Goal: Check status: Check status

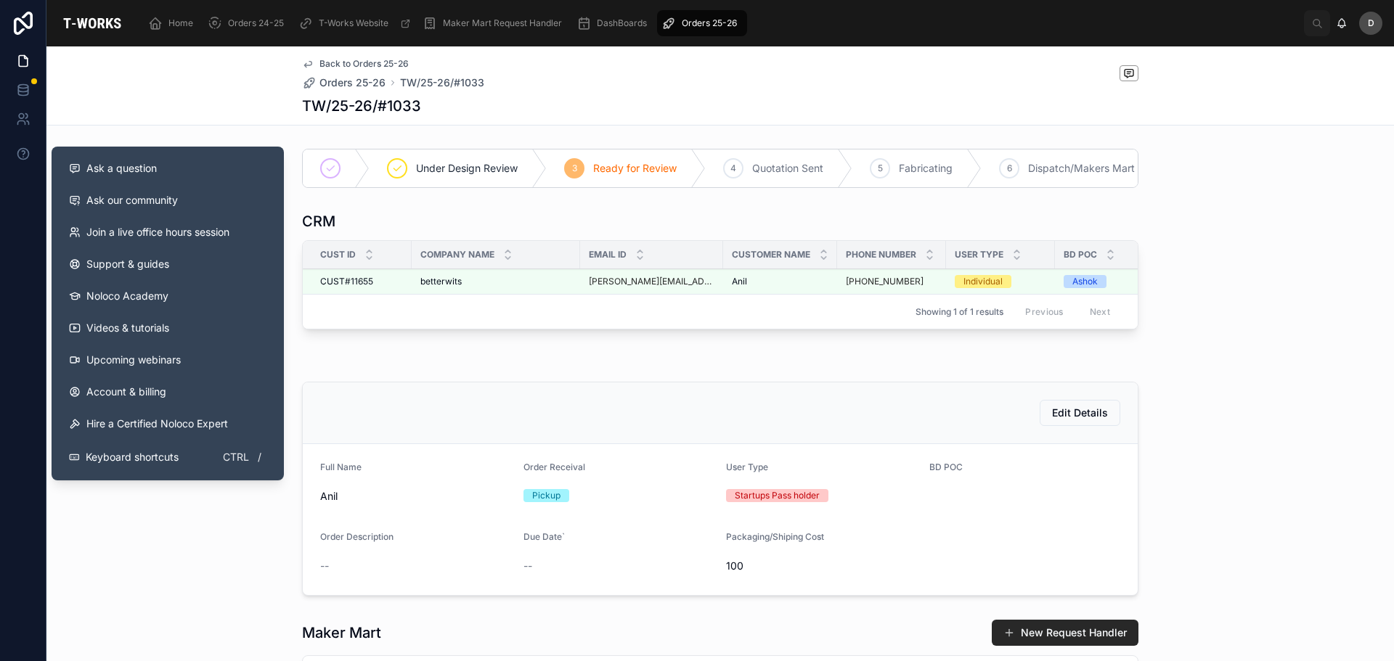
scroll to position [0, 777]
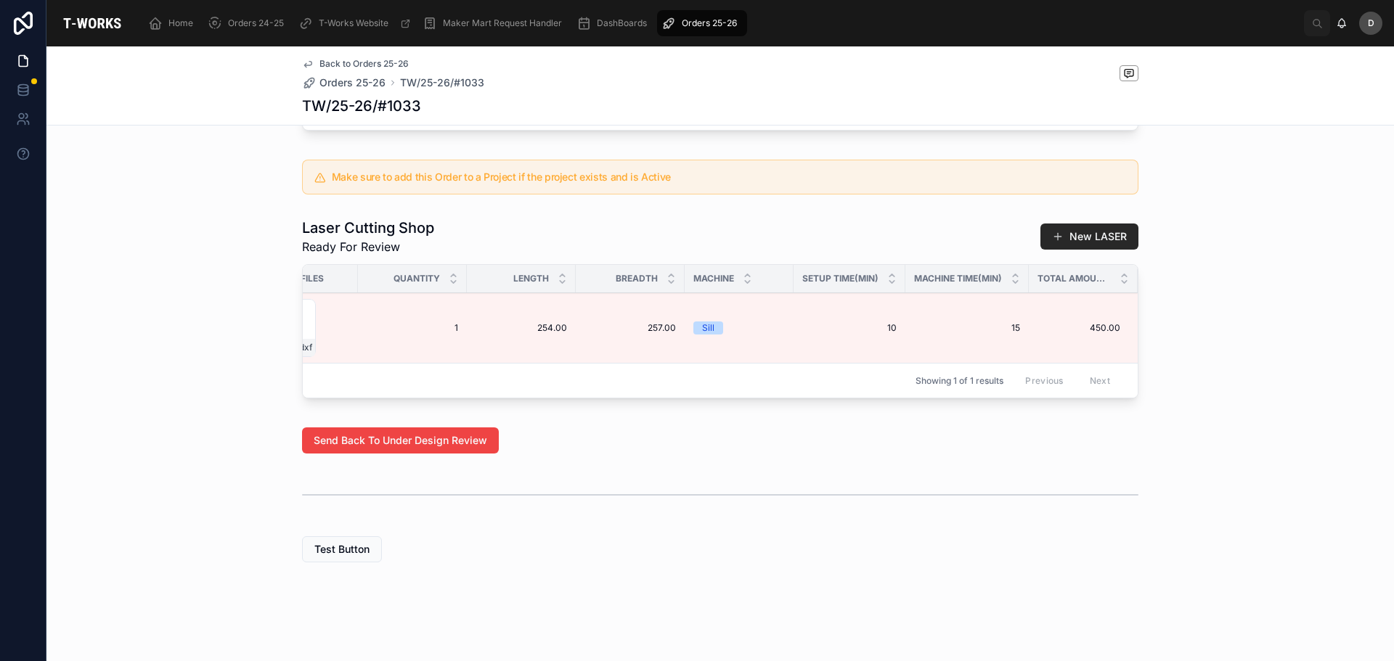
click at [685, 23] on span "Orders 25-26" at bounding box center [709, 23] width 55 height 12
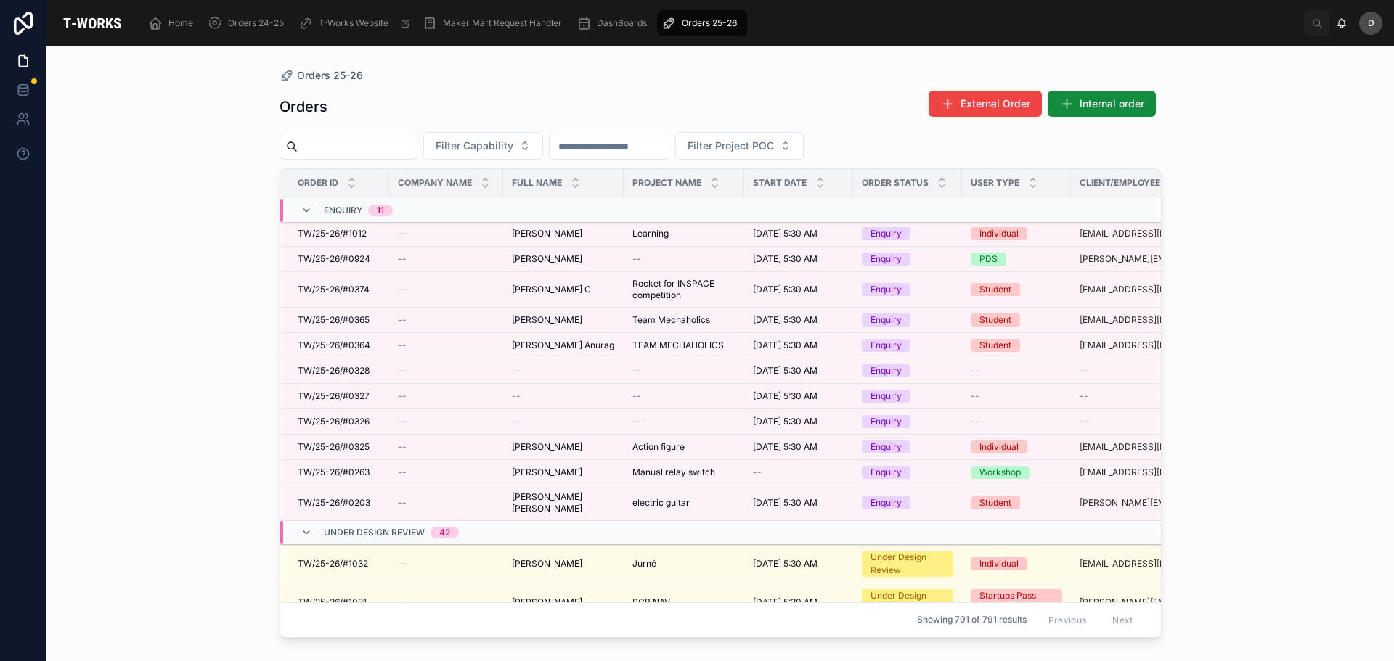
click at [347, 132] on div "Filter Capability Filter Project POC" at bounding box center [720, 146] width 882 height 28
click at [358, 150] on input "text" at bounding box center [357, 146] width 119 height 20
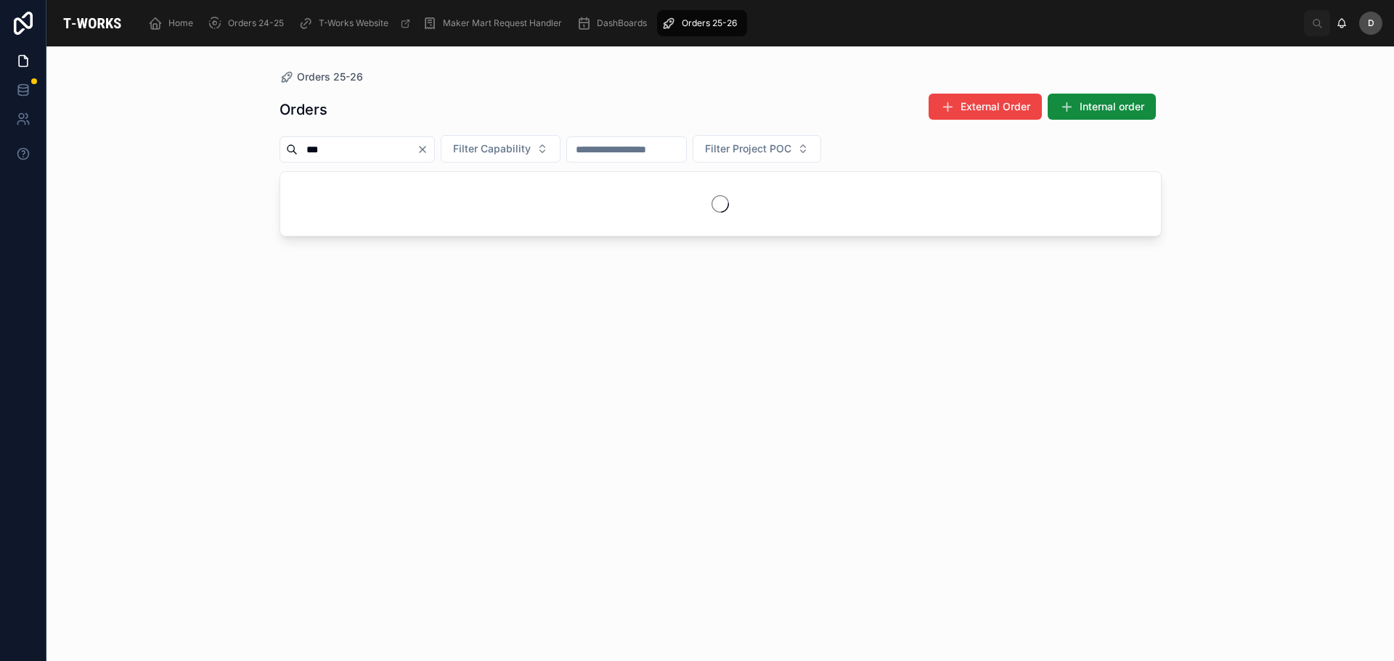
type input "***"
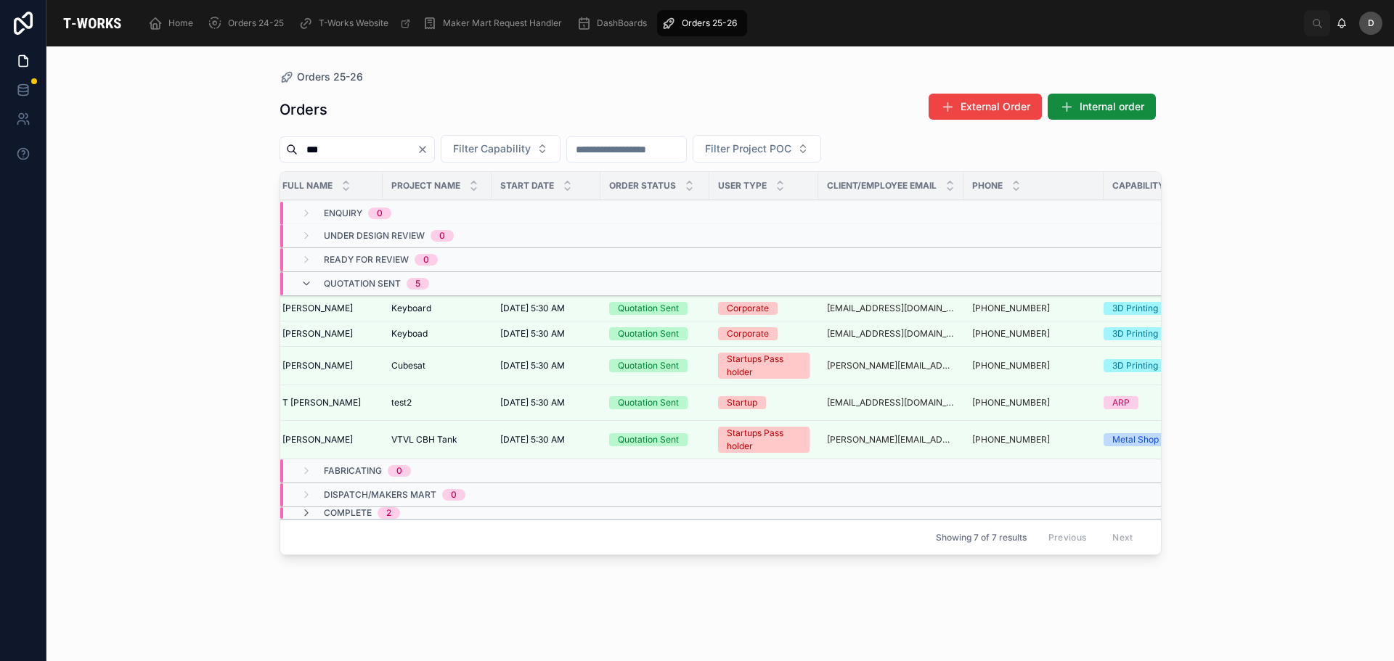
scroll to position [0, 288]
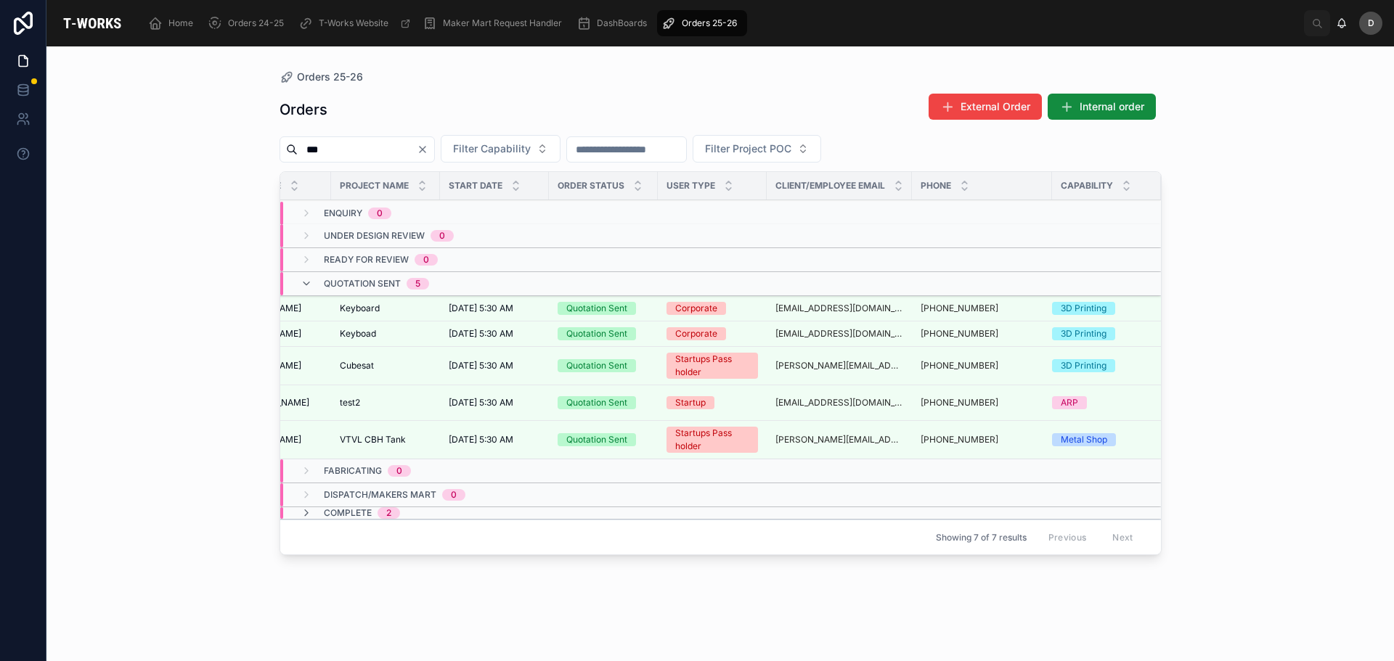
click at [531, 144] on span "Filter Capability" at bounding box center [492, 149] width 78 height 15
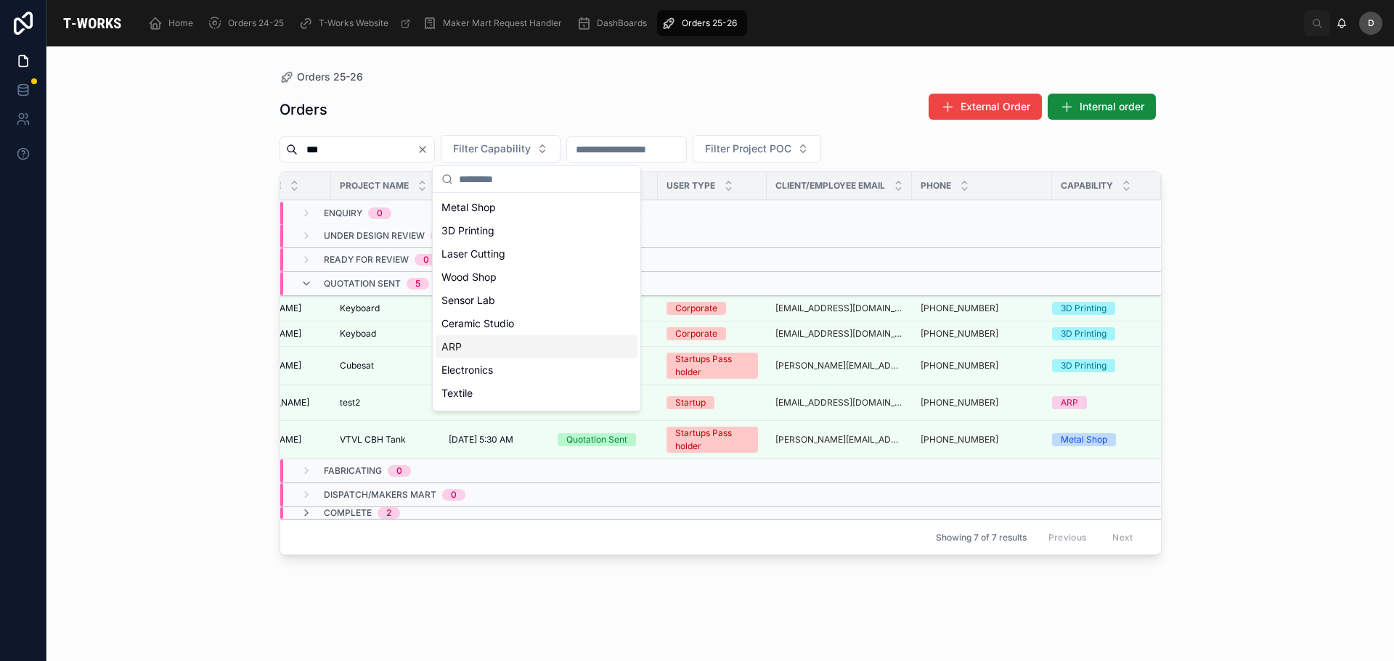
click at [488, 345] on div "ARP" at bounding box center [536, 346] width 202 height 23
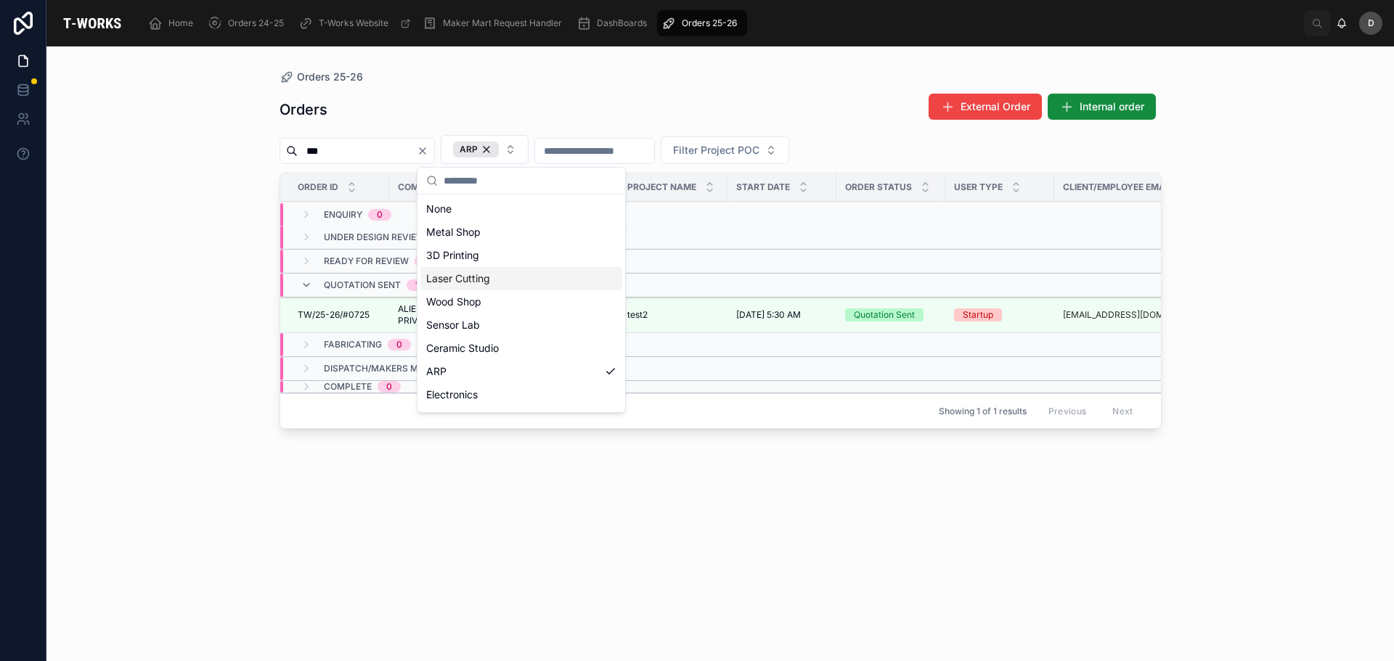
click at [492, 285] on div "Laser Cutting" at bounding box center [521, 278] width 202 height 23
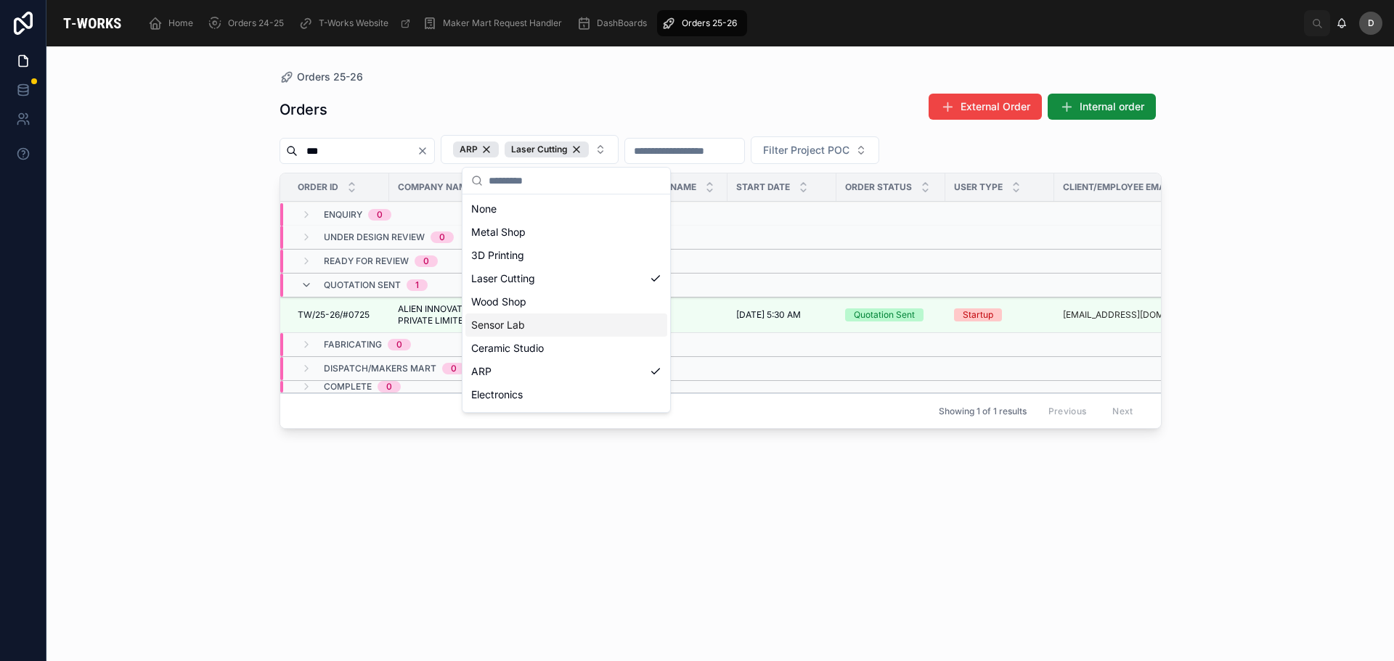
click at [900, 578] on div "Orders External Order Internal order *** ARP Laser Cutting Filter Project POC O…" at bounding box center [720, 364] width 882 height 560
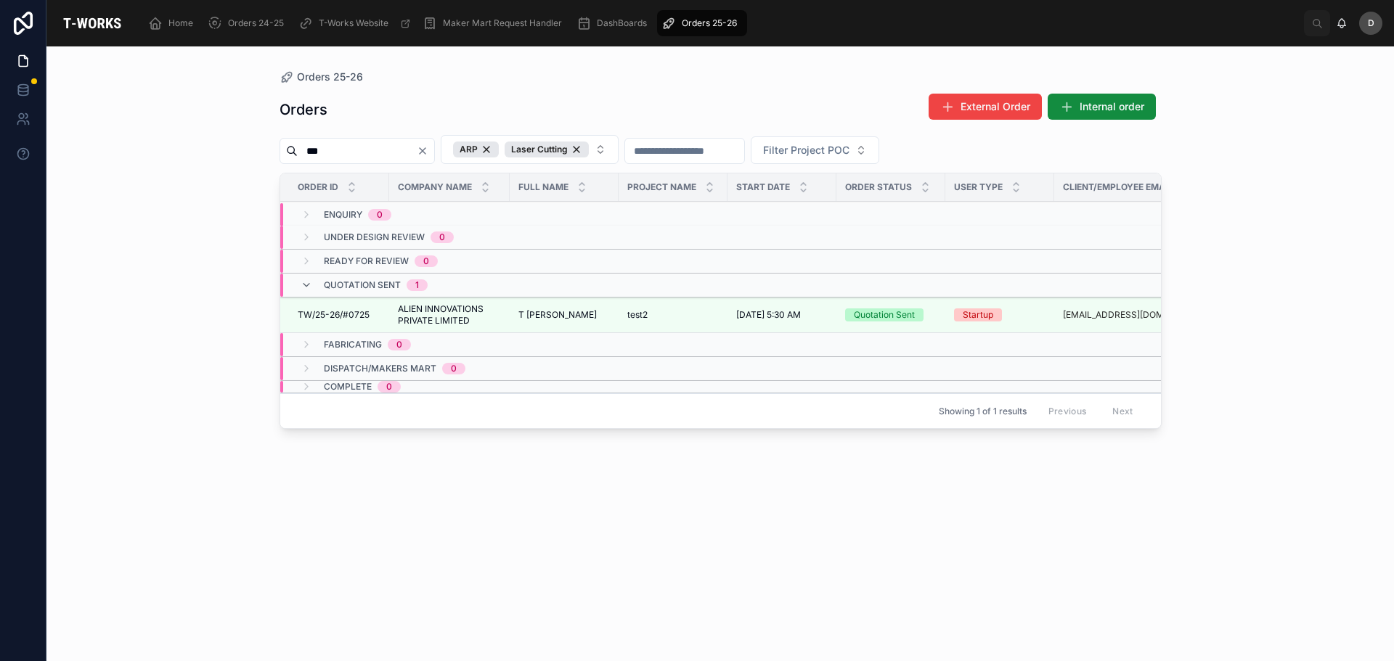
click at [425, 152] on icon "Clear" at bounding box center [423, 151] width 6 height 6
click at [361, 144] on input "text" at bounding box center [357, 151] width 119 height 20
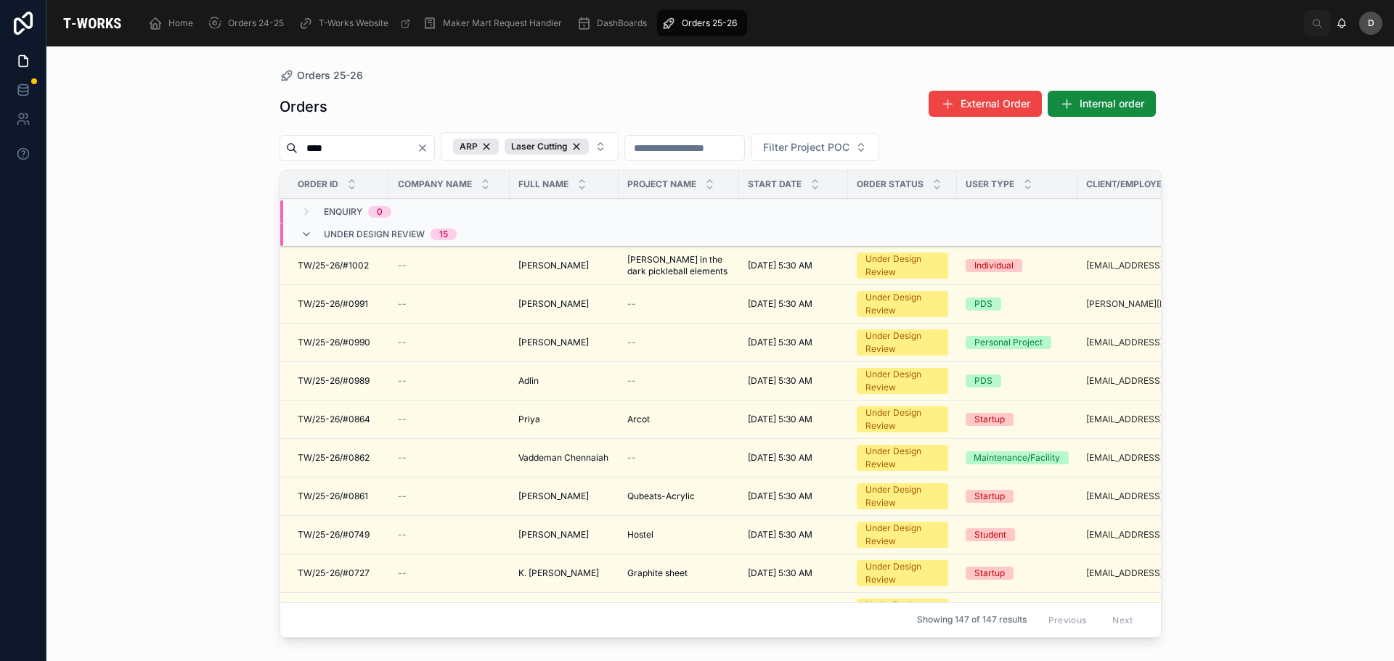
type input "****"
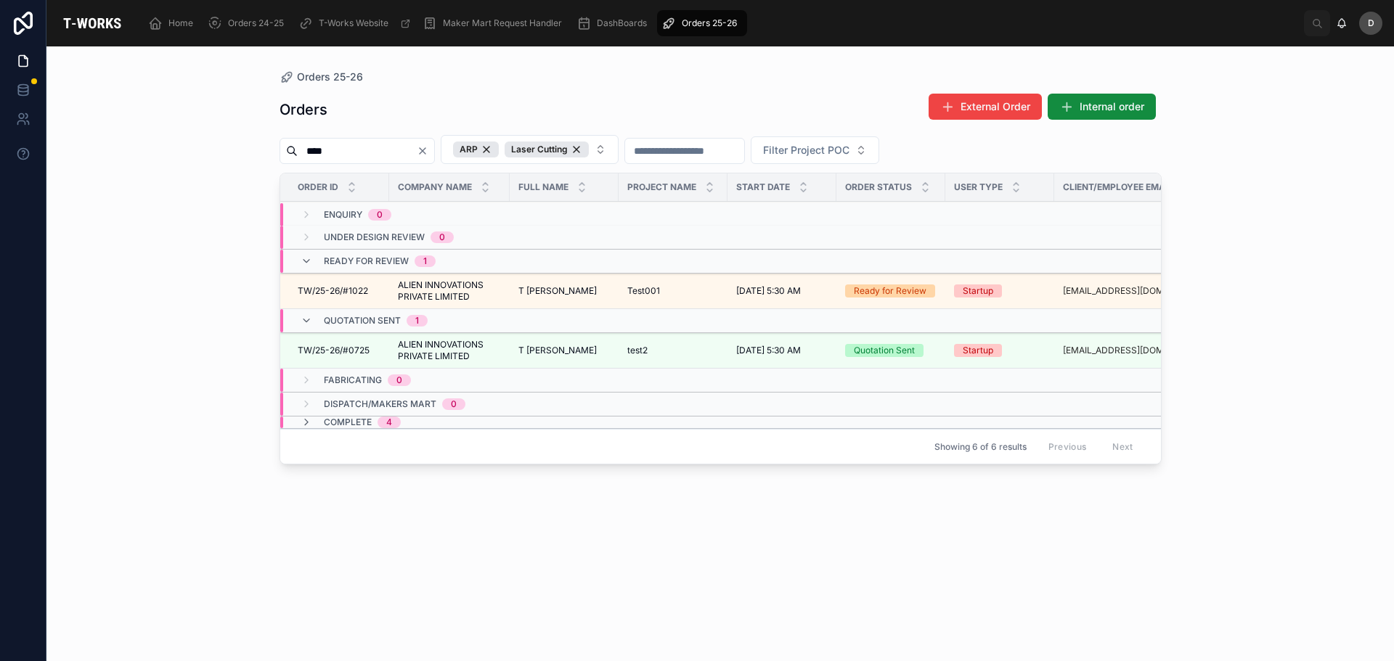
click at [290, 446] on div "Showing 6 of 6 results Previous Next" at bounding box center [720, 446] width 880 height 35
click at [343, 425] on span "Complete" at bounding box center [348, 423] width 48 height 12
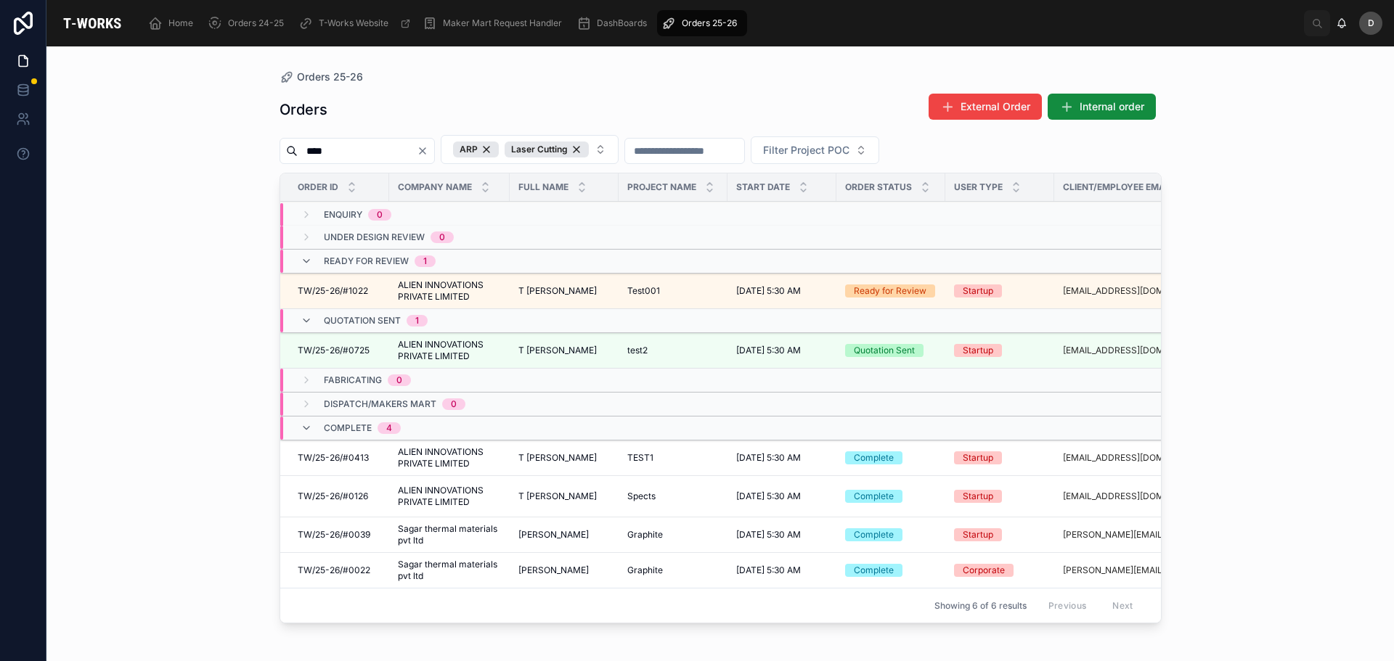
click at [706, 346] on div "test2 test2" at bounding box center [672, 351] width 91 height 12
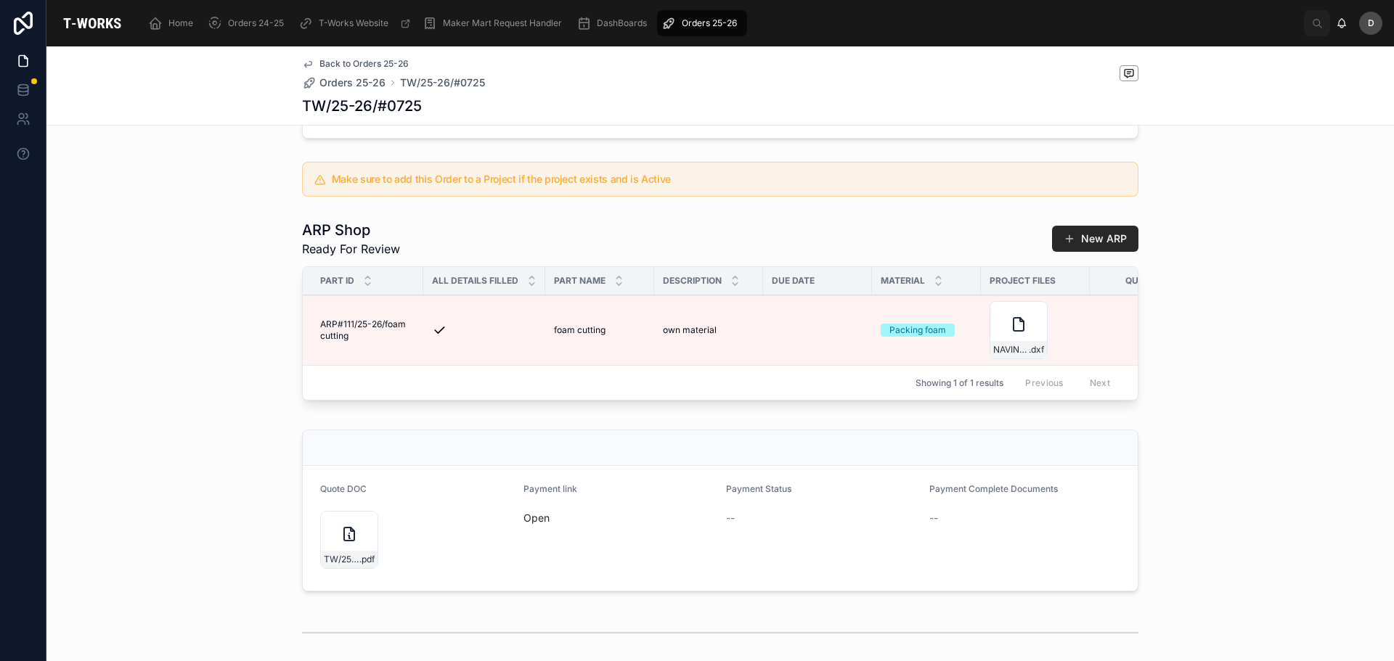
scroll to position [367, 0]
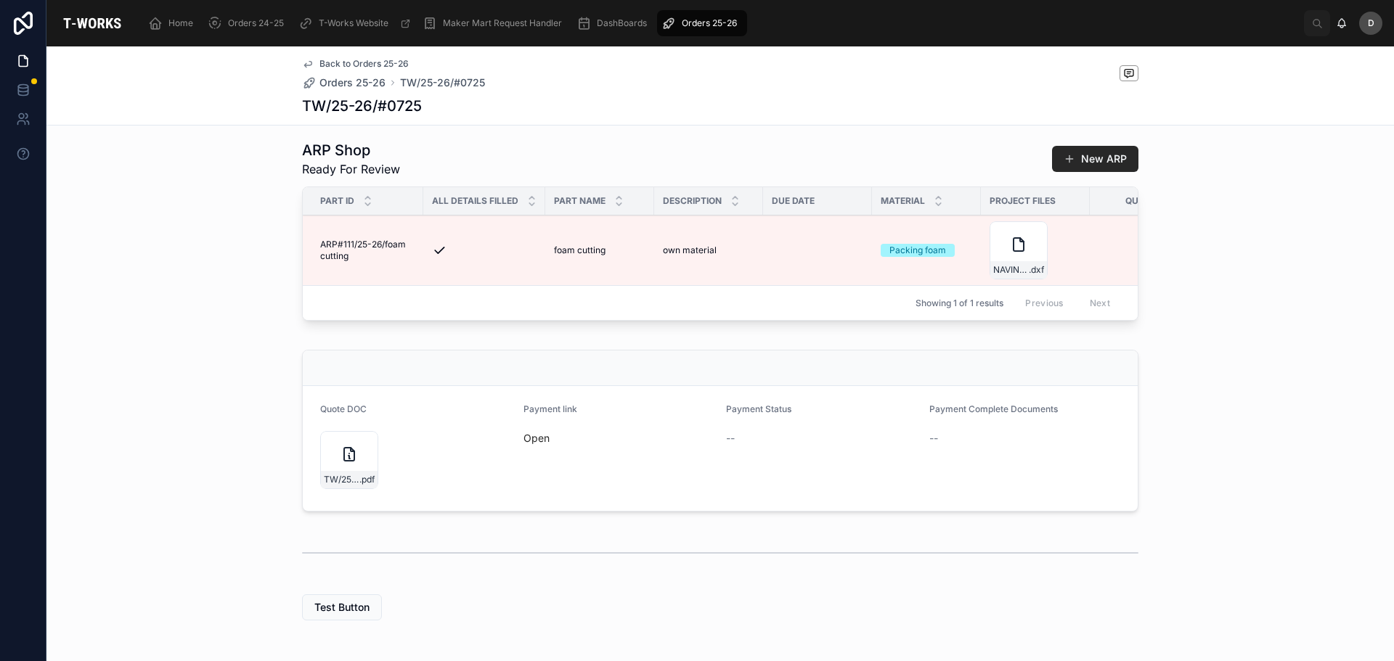
click at [531, 444] on link "Open" at bounding box center [536, 438] width 26 height 12
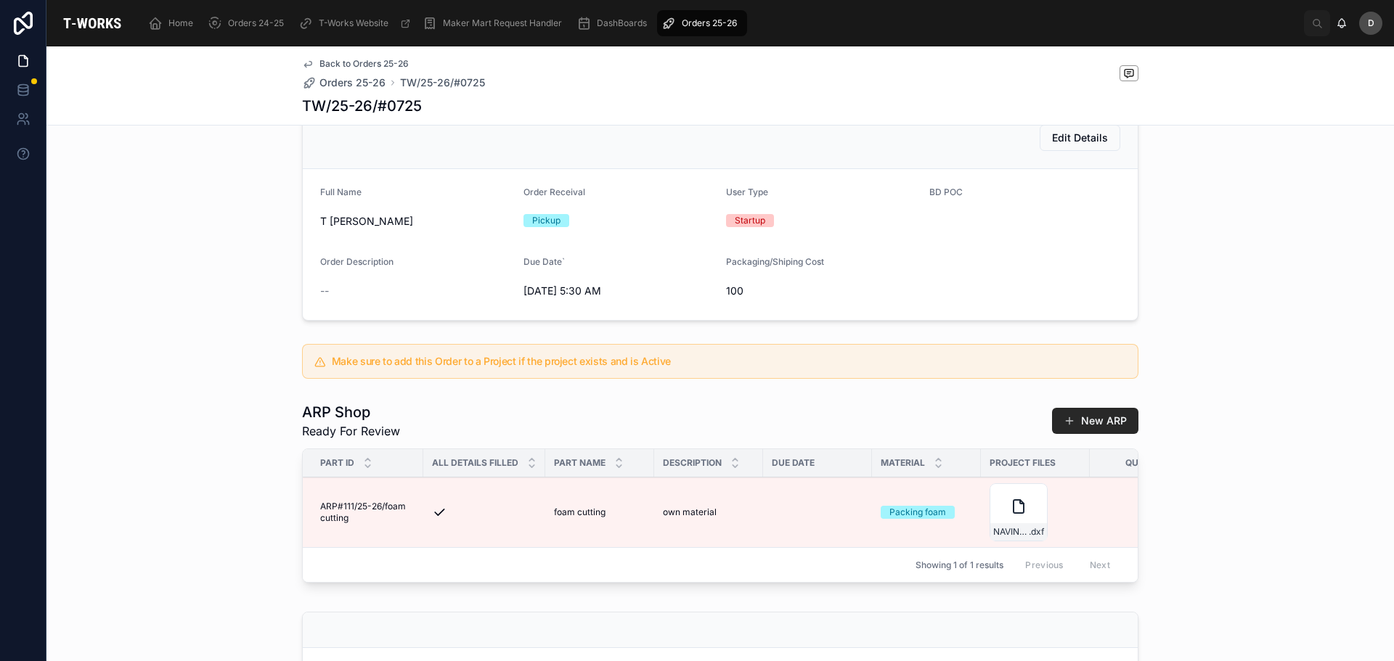
scroll to position [0, 0]
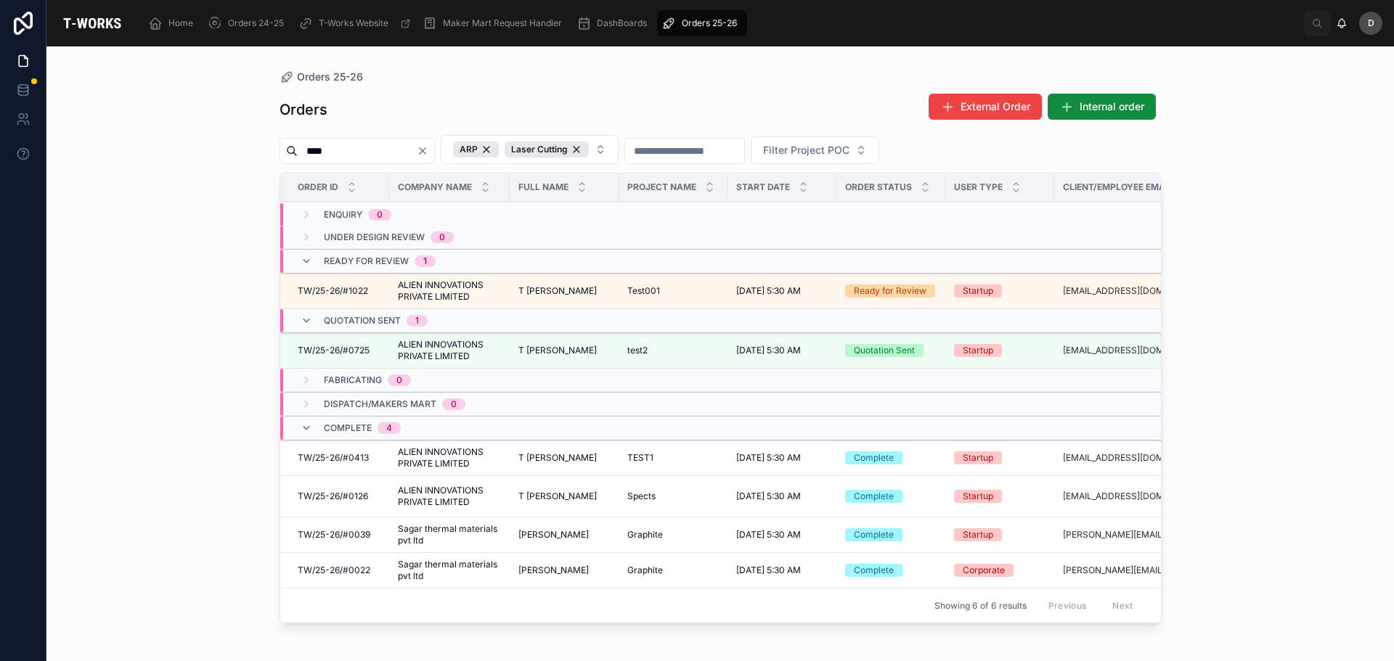
click at [425, 149] on icon "Clear" at bounding box center [423, 151] width 6 height 6
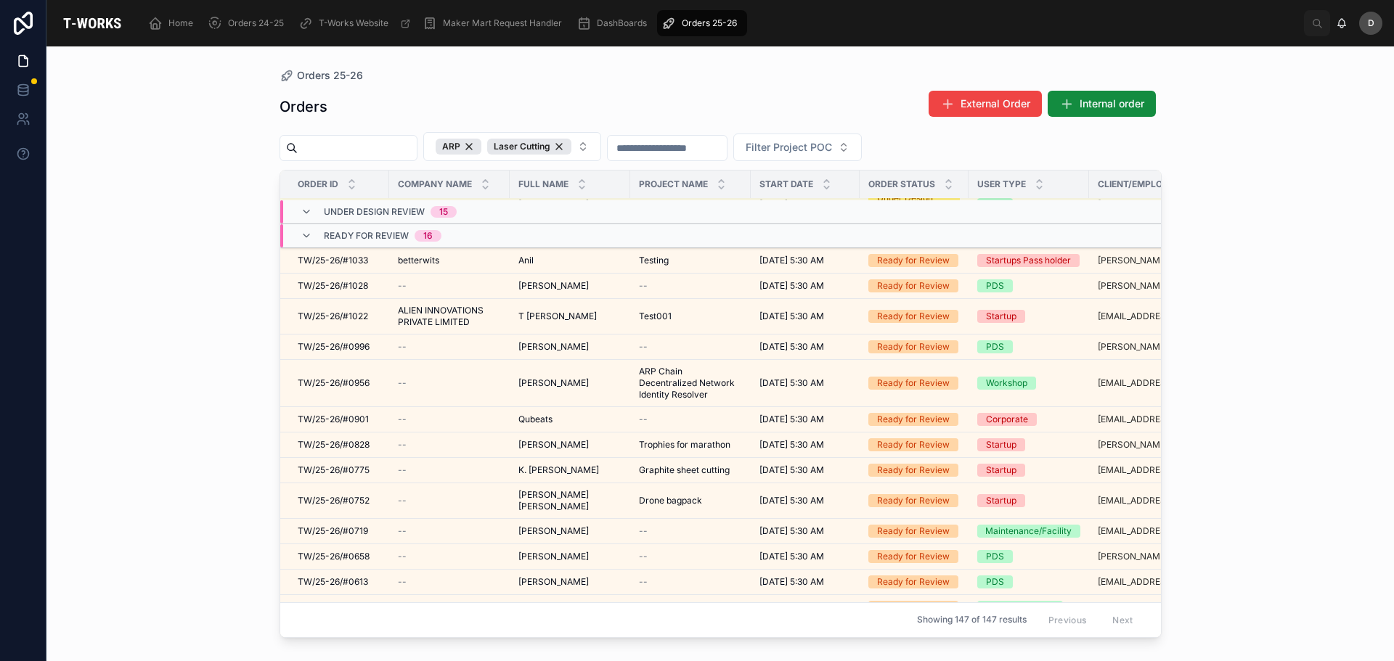
scroll to position [597, 0]
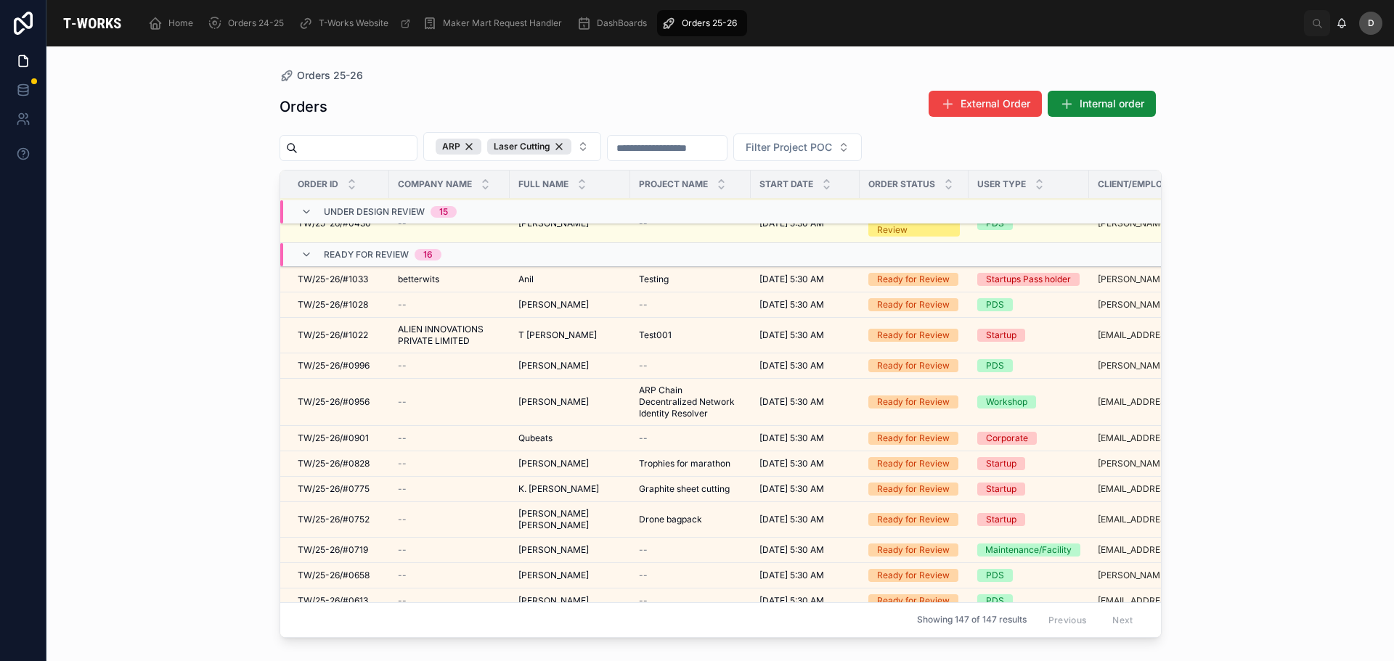
click at [655, 293] on td "Testing Testing" at bounding box center [690, 279] width 120 height 25
click at [658, 285] on span "Testing" at bounding box center [654, 280] width 30 height 12
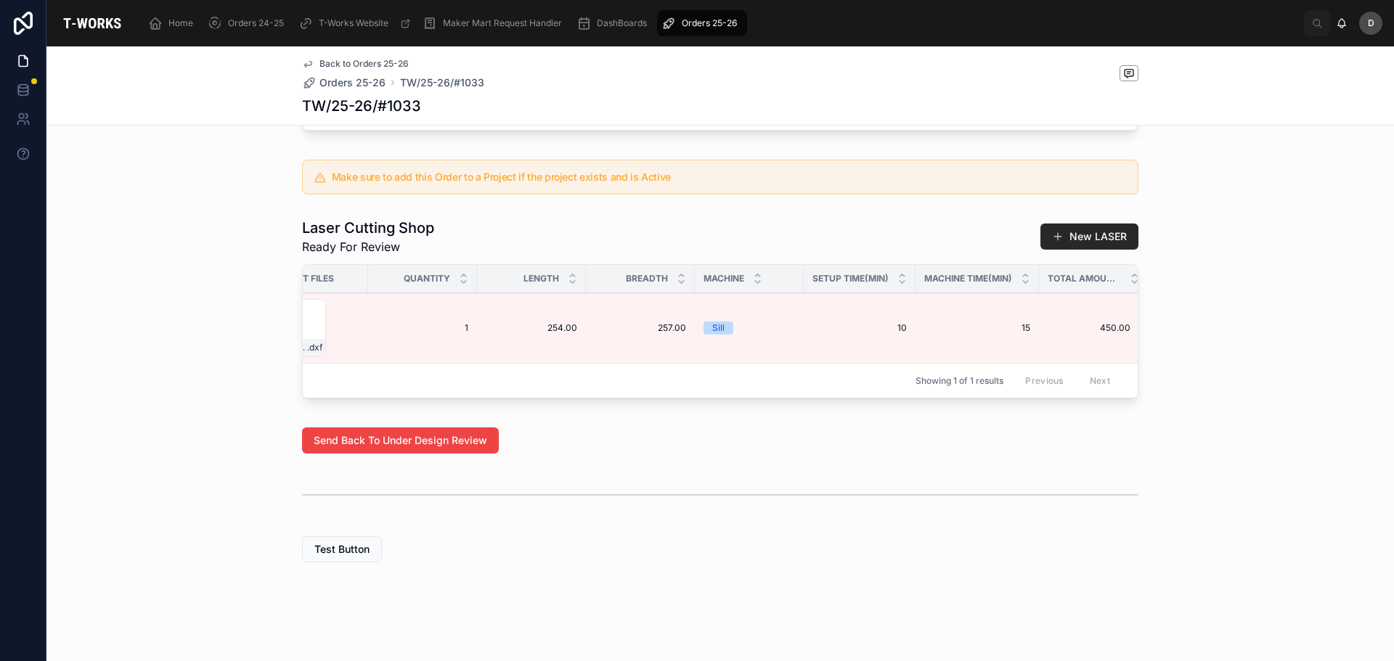
scroll to position [0, 777]
click at [0, 0] on button "Edit Details" at bounding box center [0, 0] width 0 height 0
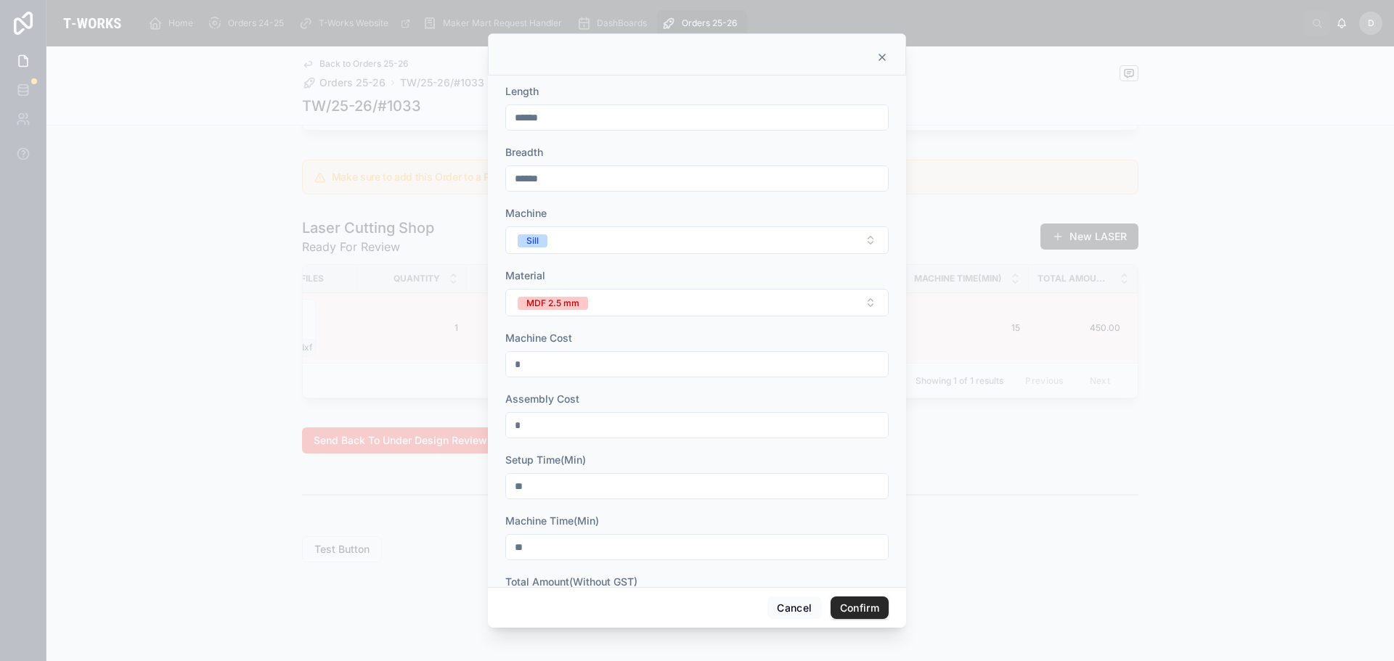
scroll to position [118, 0]
drag, startPoint x: 584, startPoint y: 544, endPoint x: 266, endPoint y: 520, distance: 318.8
click at [266, 520] on div "Quantity * Length ****** Breadth ****** Machine Sill Material MDF 2.5 mm Machin…" at bounding box center [697, 330] width 1394 height 661
type input "******"
click at [857, 610] on button "Confirm" at bounding box center [859, 608] width 58 height 23
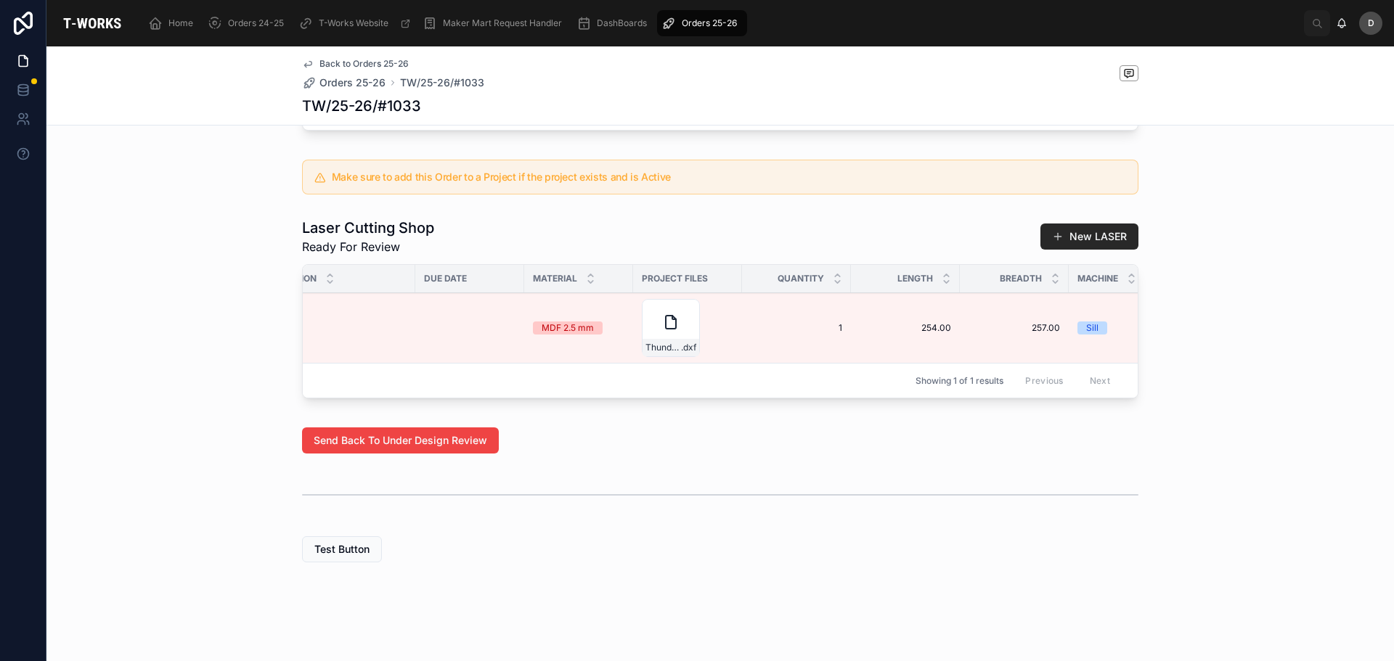
scroll to position [0, 777]
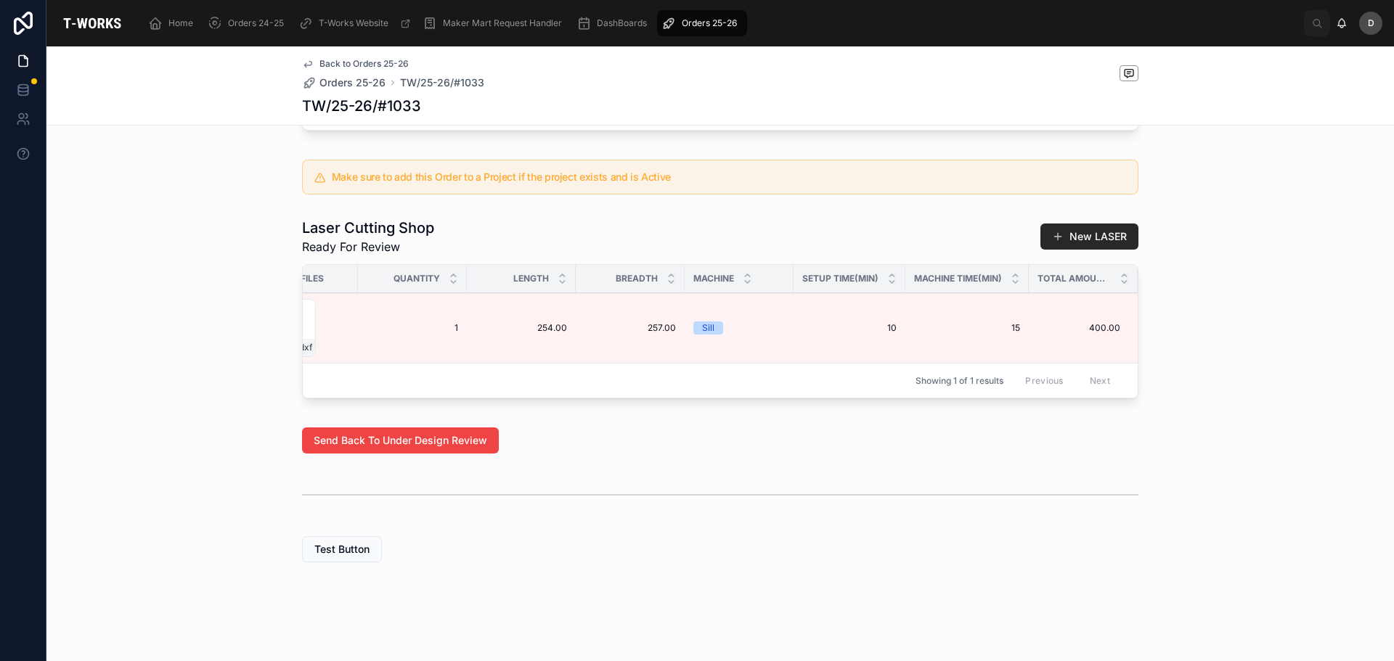
click at [0, 0] on span "Edit Details" at bounding box center [0, 0] width 0 height 0
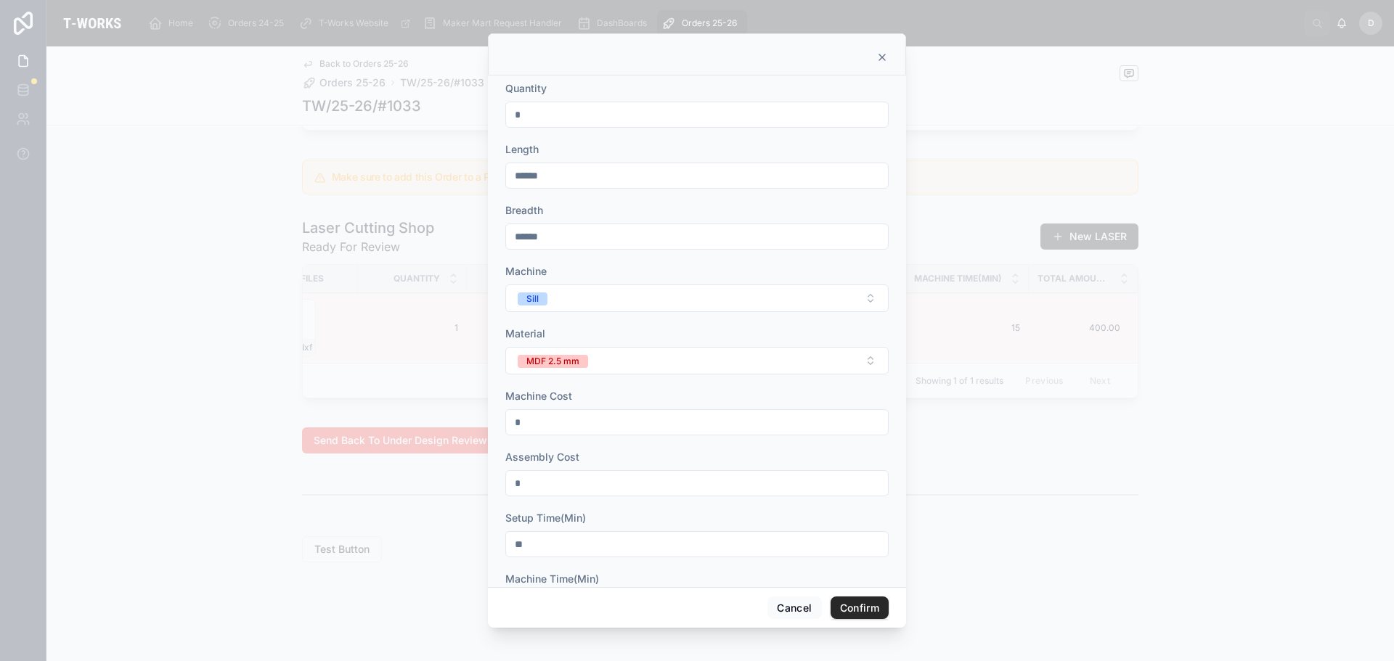
drag, startPoint x: 554, startPoint y: 121, endPoint x: 289, endPoint y: 124, distance: 264.9
click at [289, 124] on div "Quantity * Length ****** Breadth ****** Machine Sill Material MDF 2.5 mm Machin…" at bounding box center [697, 330] width 1394 height 661
type input "*"
click at [881, 607] on button "Confirm" at bounding box center [859, 608] width 58 height 23
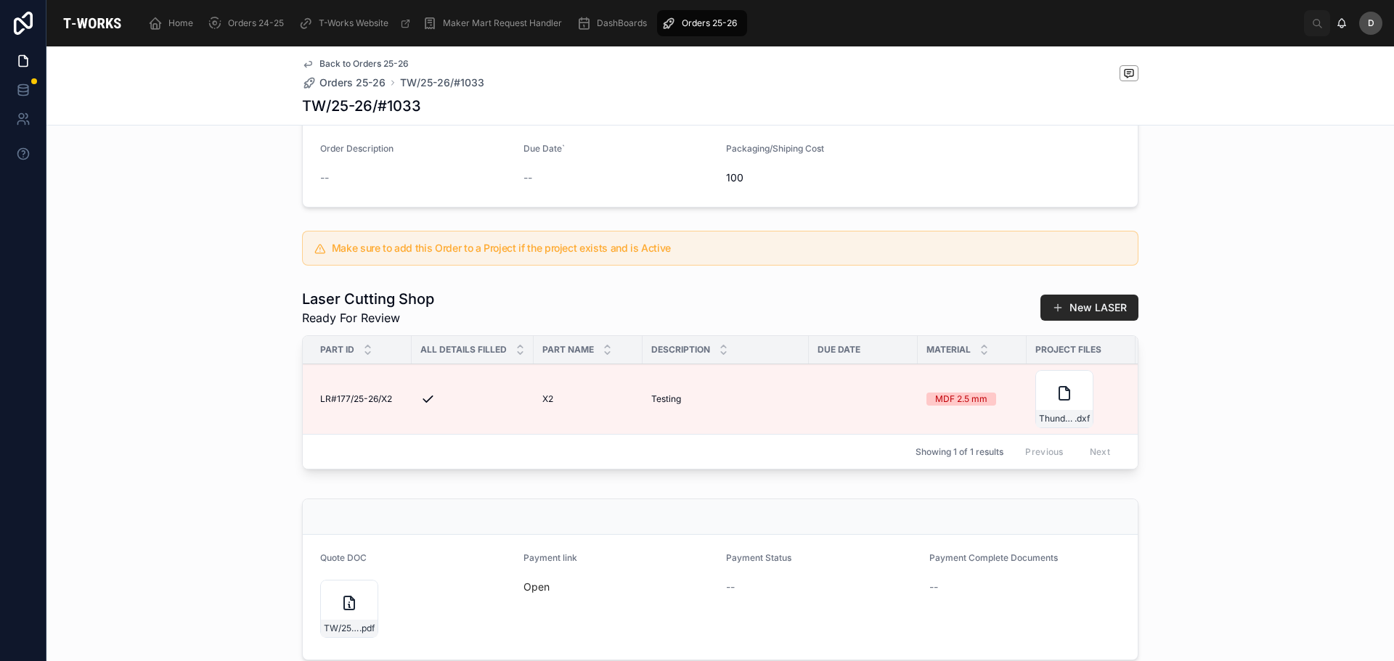
scroll to position [446, 0]
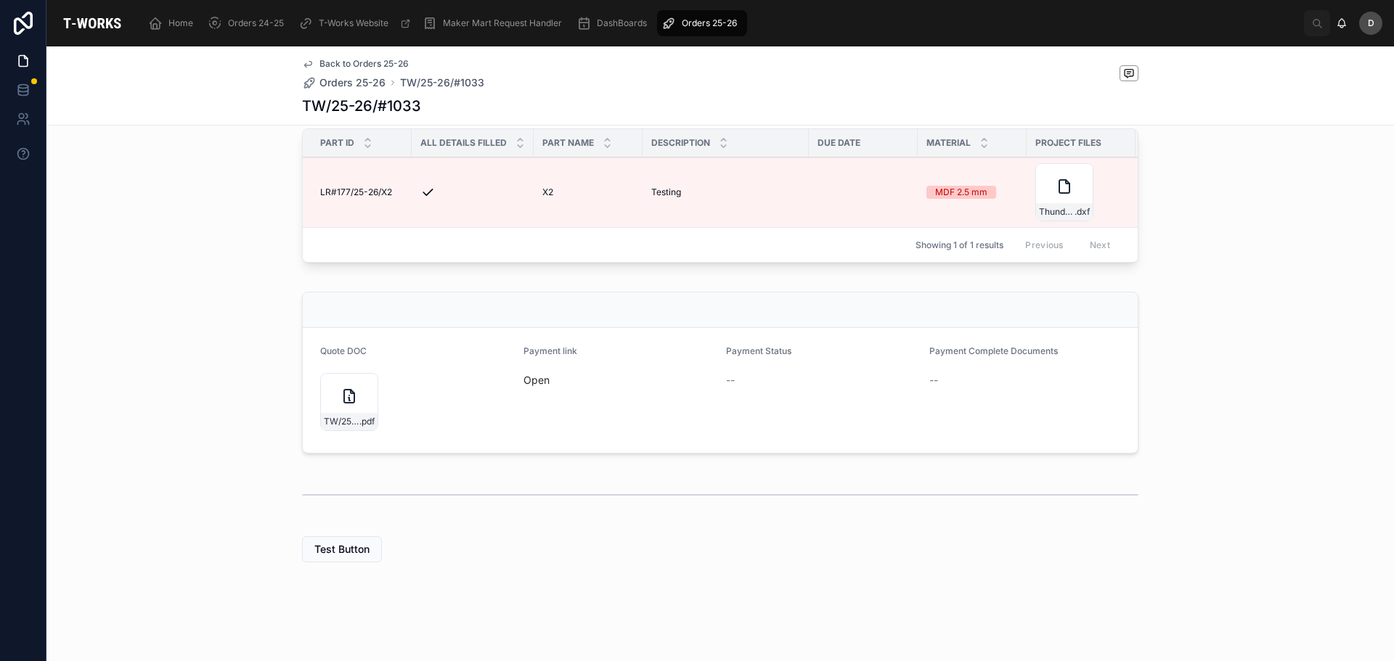
click at [0, 0] on icon at bounding box center [0, 0] width 0 height 0
click at [535, 385] on link "Open" at bounding box center [536, 380] width 26 height 12
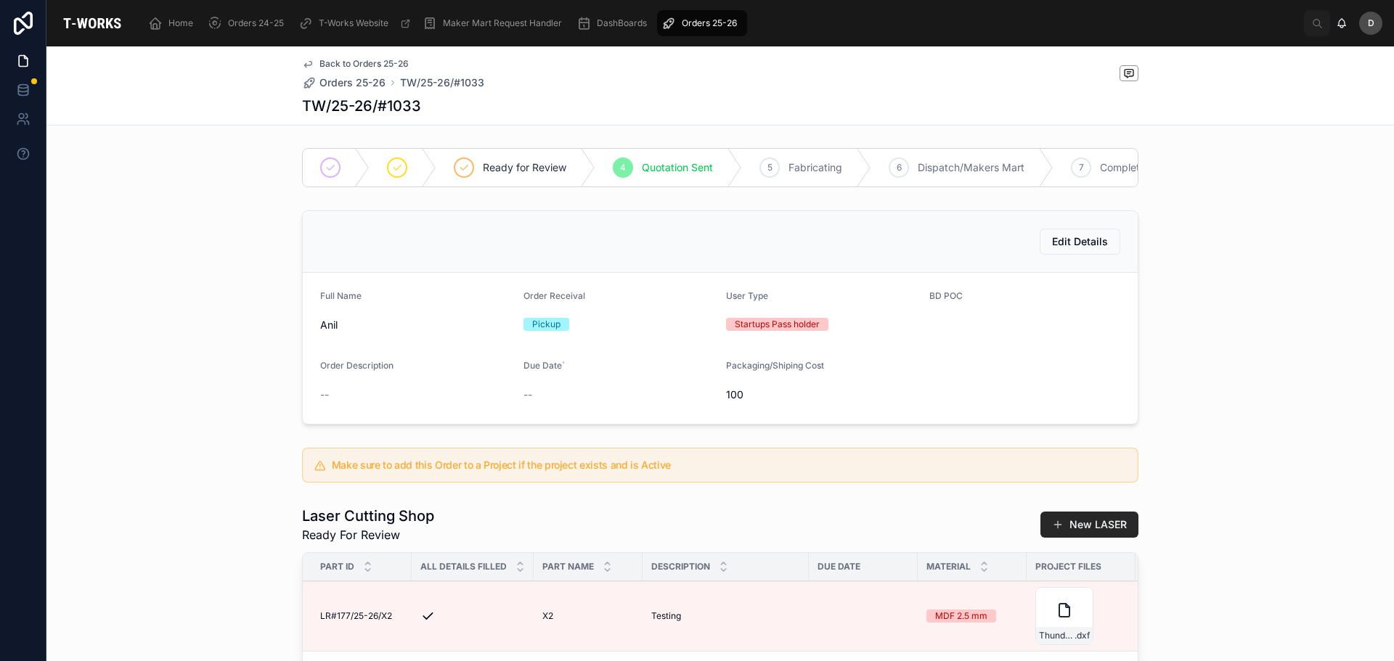
scroll to position [0, 0]
click at [706, 23] on span "Orders 25-26" at bounding box center [709, 23] width 55 height 12
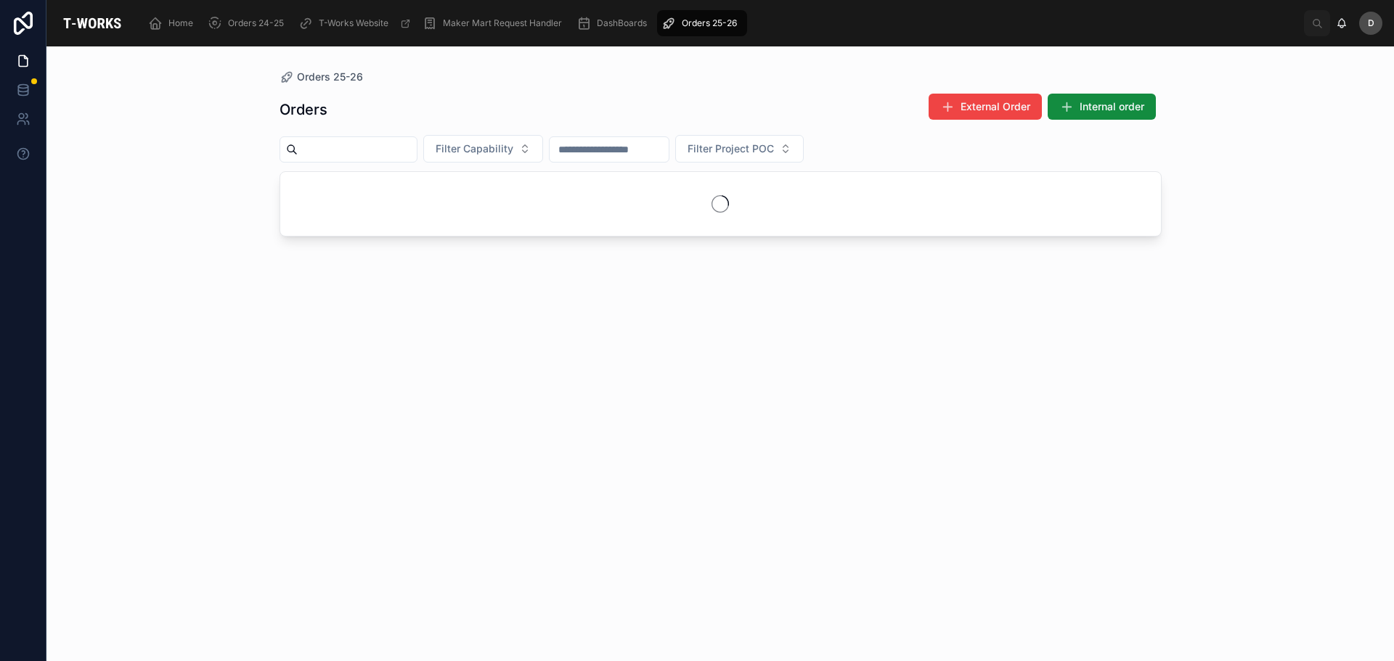
click at [373, 149] on input "text" at bounding box center [357, 149] width 119 height 20
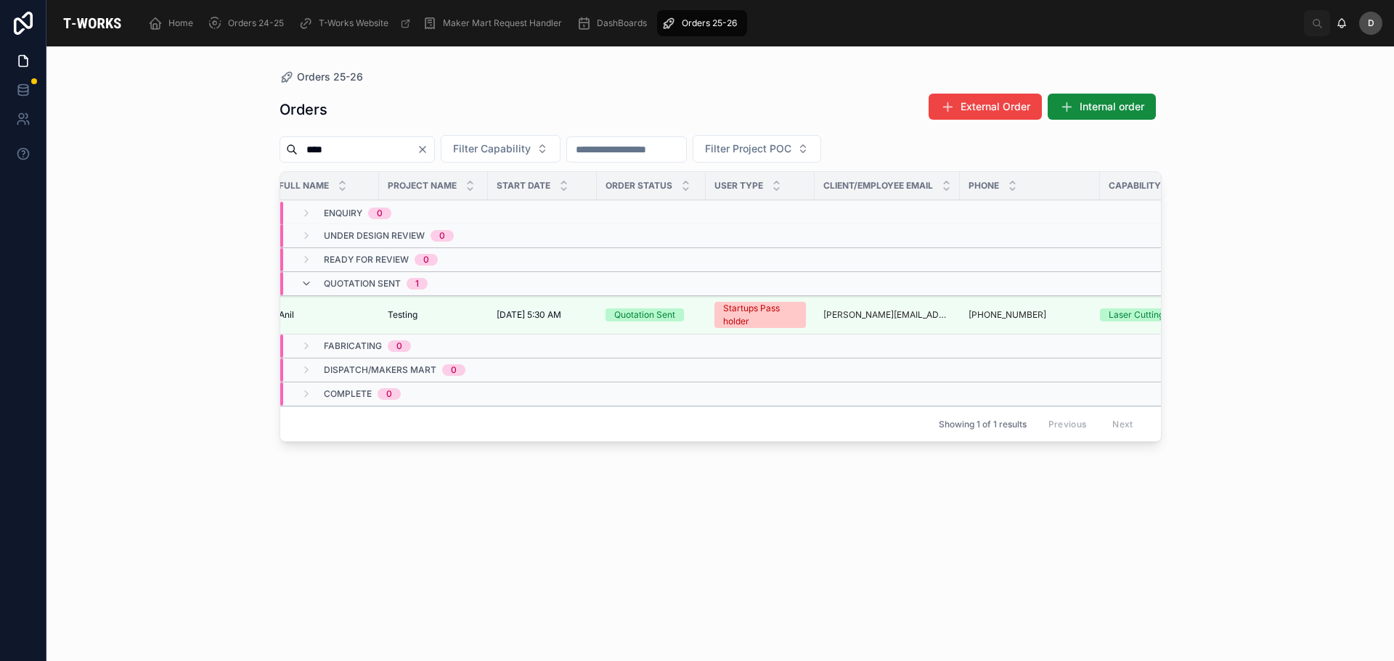
scroll to position [0, 229]
type input "****"
